Goal: Task Accomplishment & Management: Manage account settings

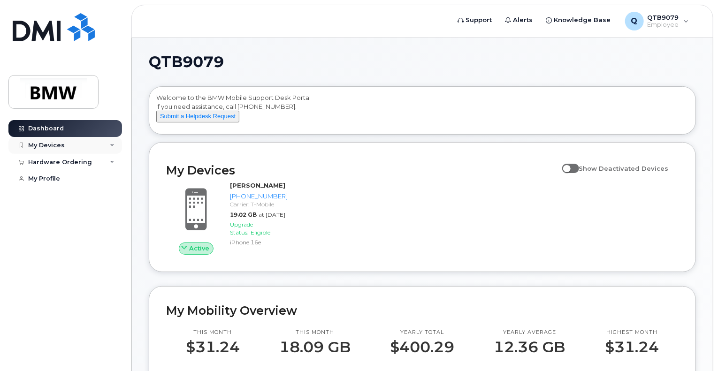
click at [110, 146] on icon at bounding box center [112, 145] width 5 height 5
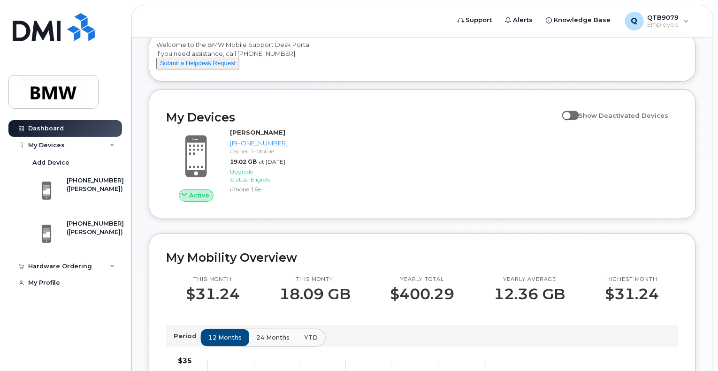
scroll to position [94, 0]
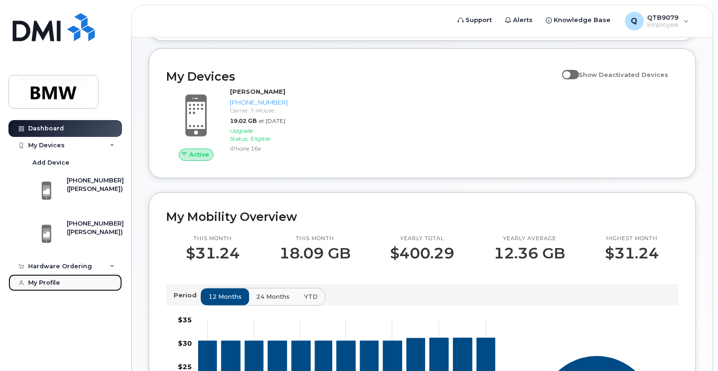
click at [44, 286] on div "My Profile" at bounding box center [44, 283] width 32 height 8
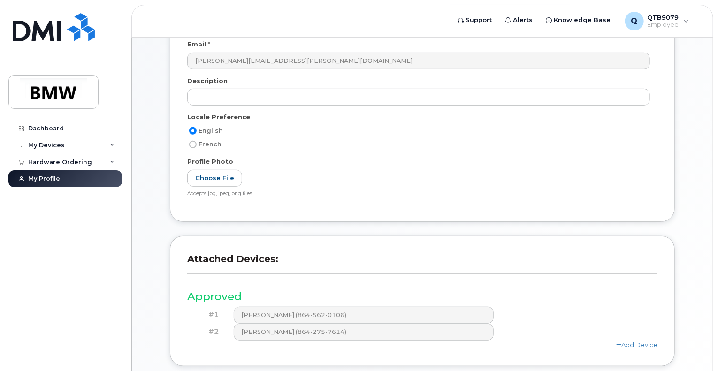
scroll to position [141, 0]
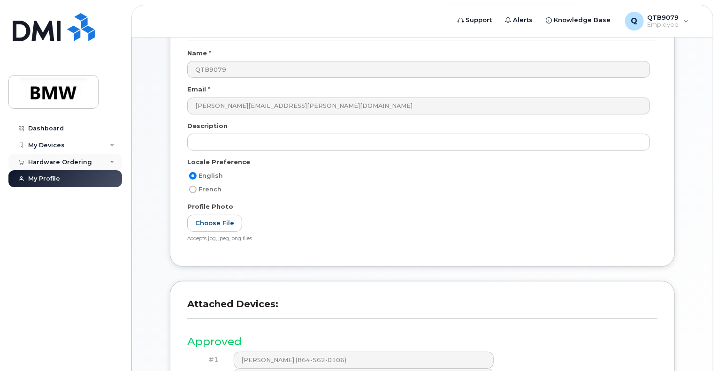
click at [111, 165] on div "Hardware Ordering" at bounding box center [65, 162] width 114 height 17
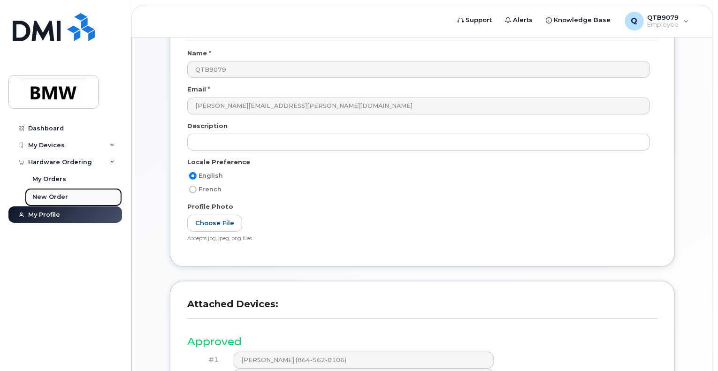
click at [70, 197] on link "New Order" at bounding box center [73, 197] width 97 height 18
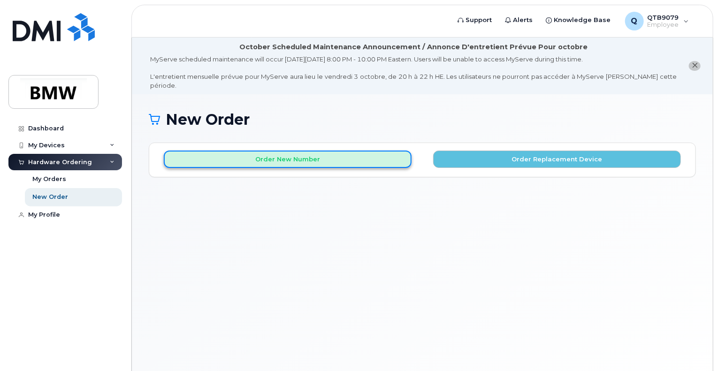
click at [290, 153] on button "Order New Number" at bounding box center [288, 159] width 248 height 17
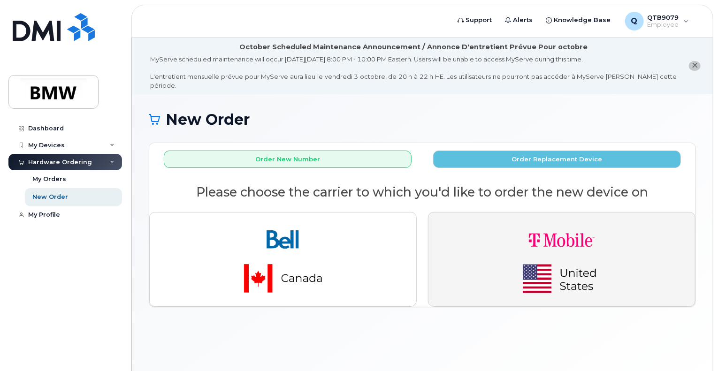
click at [504, 251] on img "button" at bounding box center [561, 259] width 131 height 79
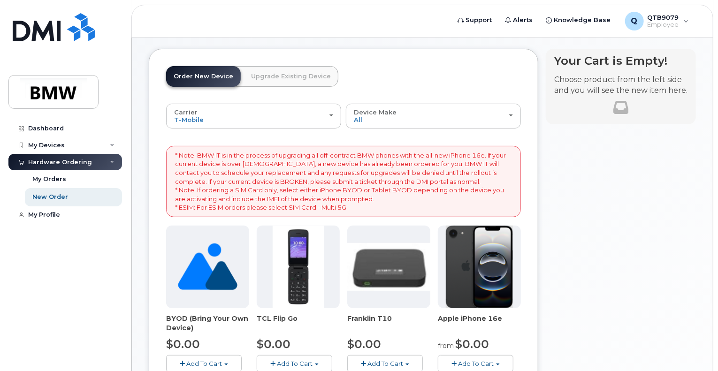
scroll to position [94, 0]
click at [468, 227] on img at bounding box center [480, 267] width 68 height 83
click at [473, 237] on img at bounding box center [480, 267] width 68 height 83
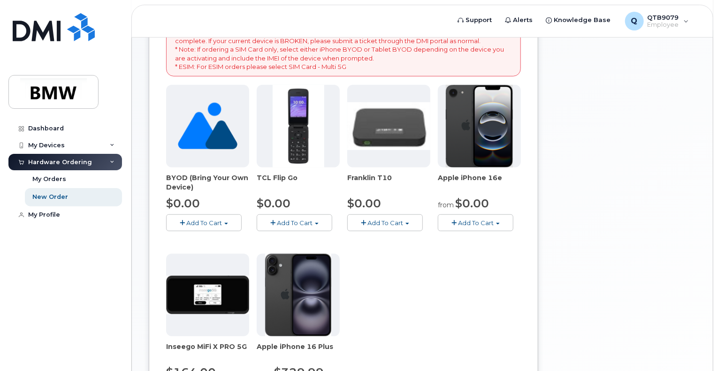
scroll to position [141, 0]
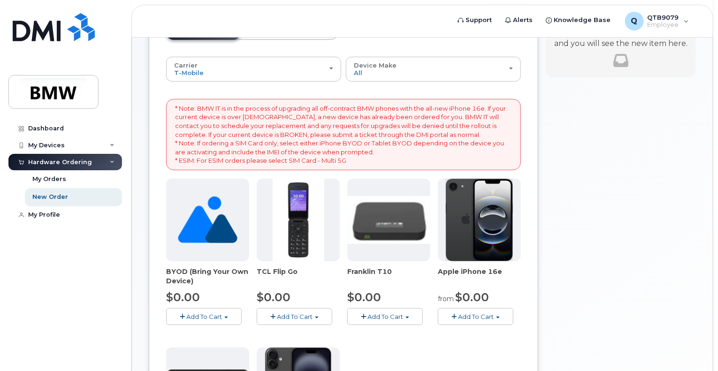
click at [475, 206] on img at bounding box center [480, 220] width 68 height 83
click at [470, 308] on button "Add To Cart" at bounding box center [476, 316] width 76 height 16
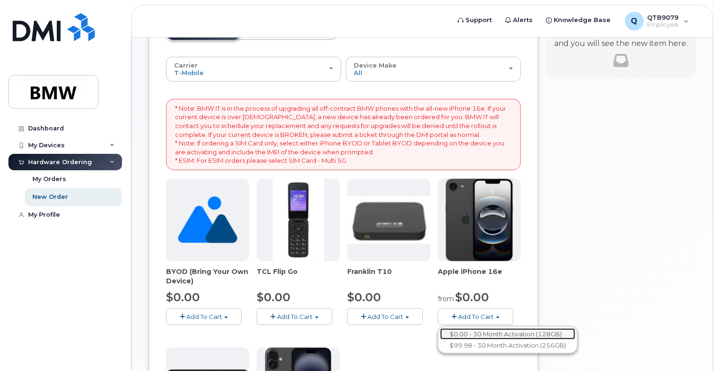
click at [482, 328] on link "$0.00 - 30 Month Activation (128GB)" at bounding box center [507, 334] width 135 height 12
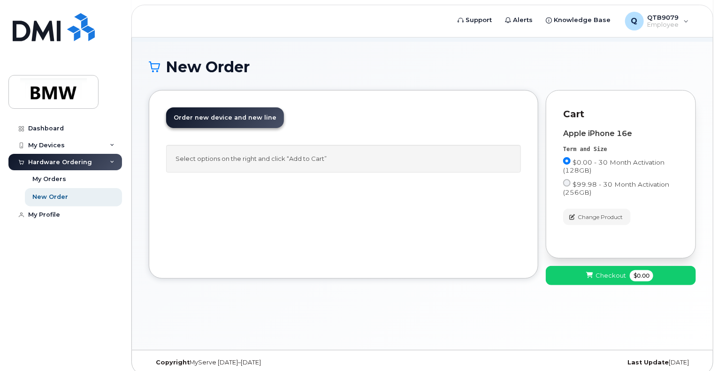
click at [252, 150] on div "Select options on the right and click “Add to Cart”" at bounding box center [343, 159] width 355 height 28
click at [84, 147] on div "My Devices" at bounding box center [65, 145] width 114 height 17
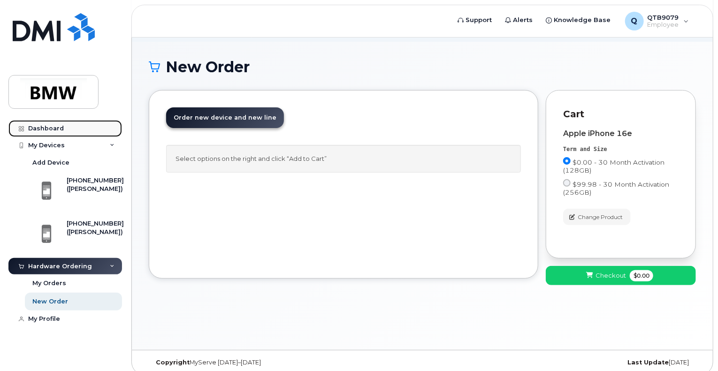
click at [75, 133] on link "Dashboard" at bounding box center [65, 128] width 114 height 17
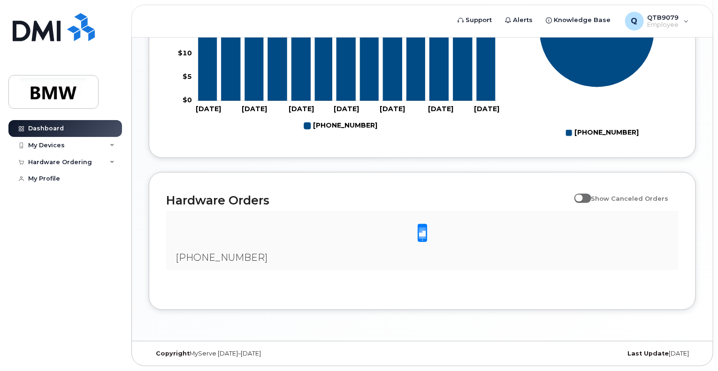
scroll to position [355, 0]
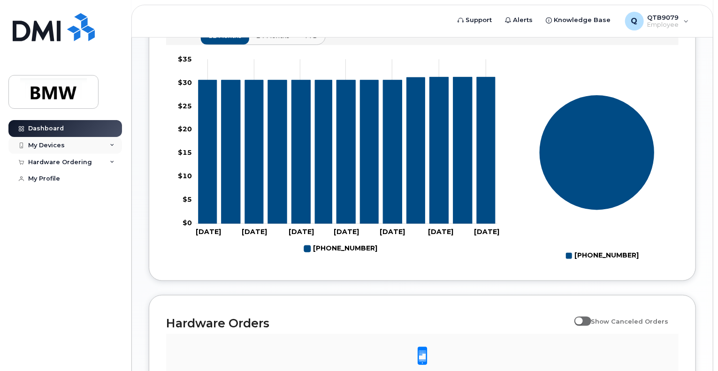
click at [53, 147] on div "My Devices" at bounding box center [46, 146] width 37 height 8
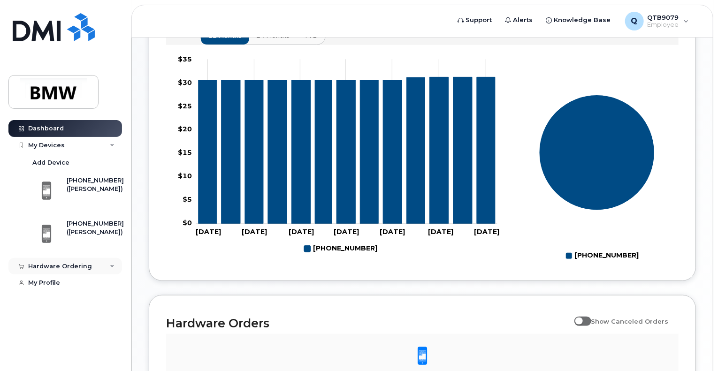
click at [59, 265] on div "Hardware Ordering" at bounding box center [60, 267] width 64 height 8
click at [54, 317] on div "My Profile" at bounding box center [44, 319] width 32 height 8
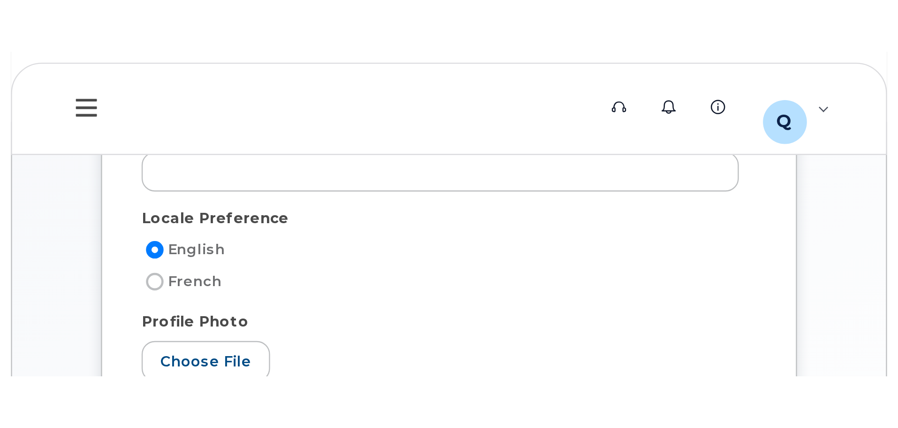
scroll to position [195, 0]
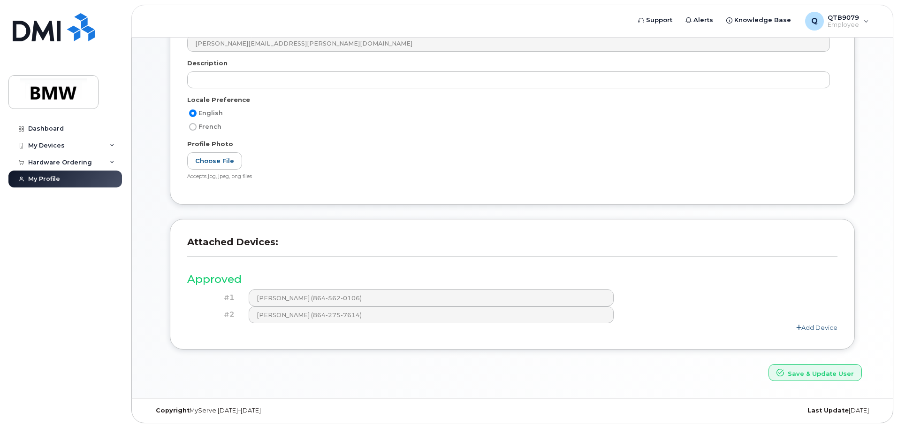
click at [718, 328] on link "Add Device" at bounding box center [816, 327] width 41 height 8
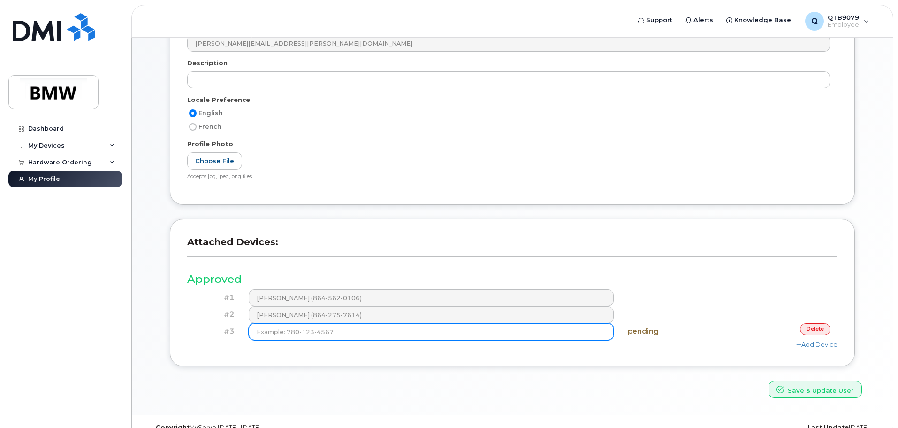
click at [405, 334] on input at bounding box center [432, 331] width 366 height 17
click at [581, 334] on input "(864) 386-7343" at bounding box center [432, 331] width 366 height 17
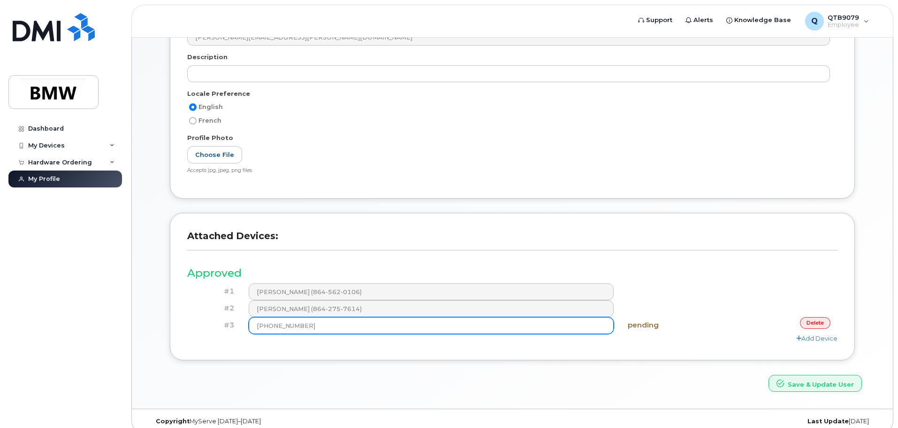
scroll to position [212, 0]
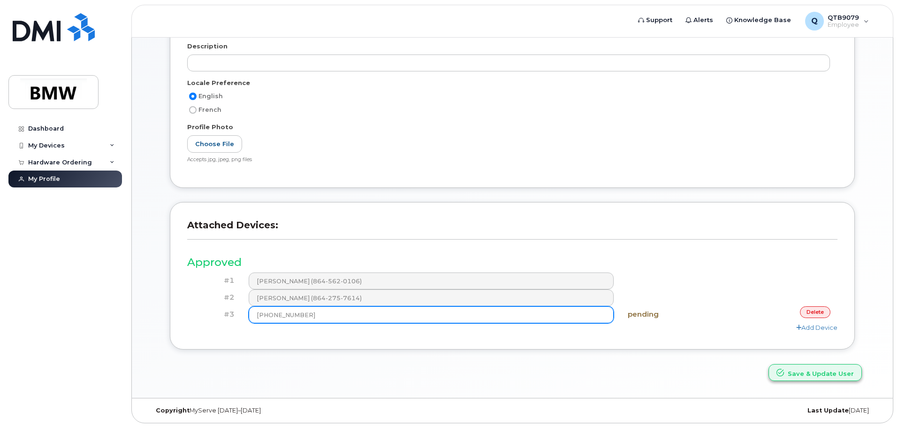
type input "(864) 386-7343"
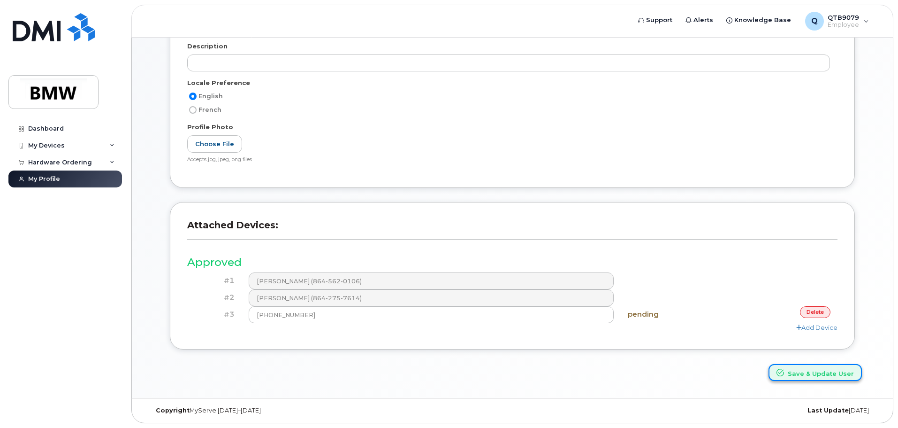
click at [718, 371] on button "Save & Update User" at bounding box center [815, 372] width 93 height 17
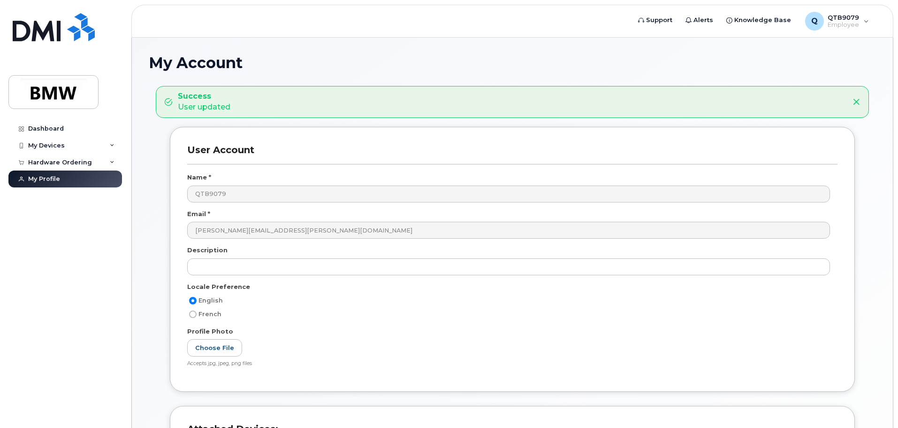
click at [530, 311] on div "French" at bounding box center [508, 313] width 643 height 11
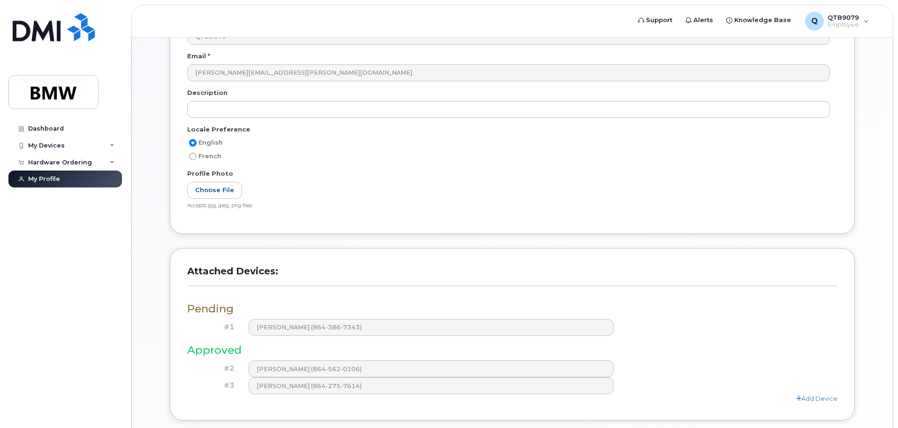
scroll to position [276, 0]
